Goal: Complete application form

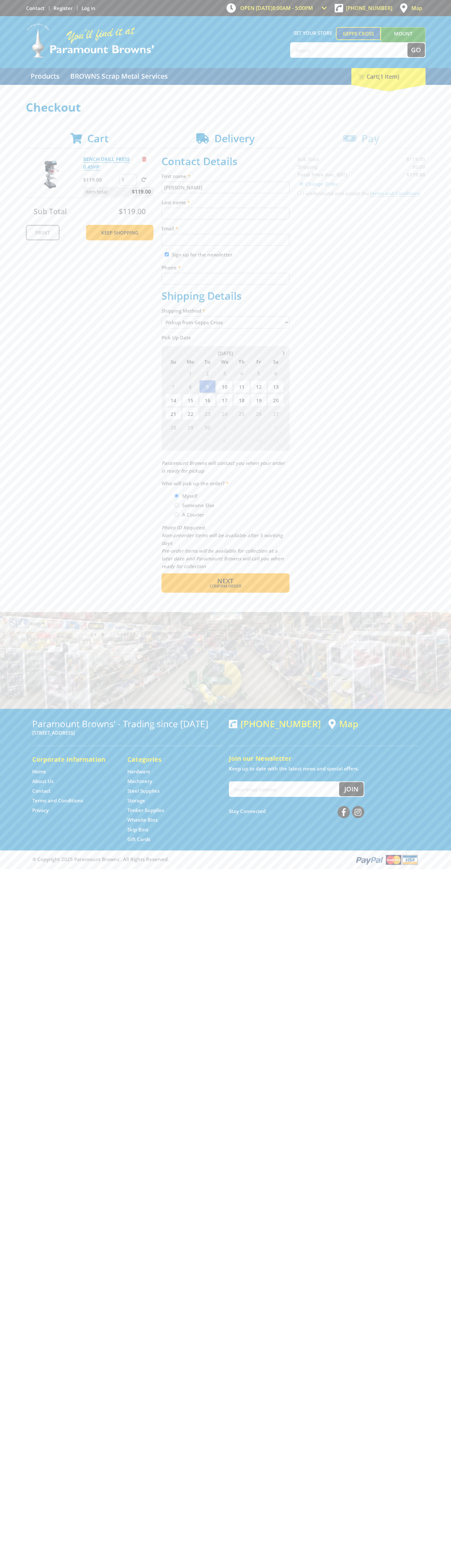
type input "[PERSON_NAME]"
type input "[EMAIL_ADDRESS][DOMAIN_NAME]"
type input "0293744000"
click at [225, 581] on span "Next" at bounding box center [225, 581] width 16 height 9
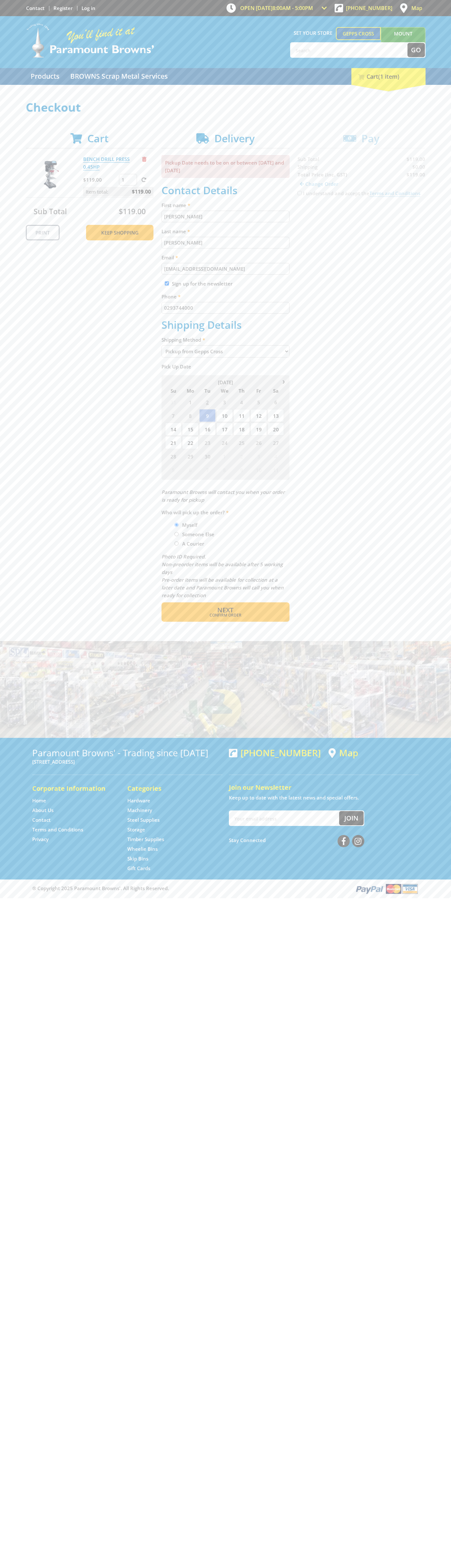
type input "[PERSON_NAME]"
click at [225, 615] on span "Confirm order" at bounding box center [225, 616] width 101 height 4
click at [225, 611] on span "Next" at bounding box center [225, 610] width 16 height 9
